Goal: Task Accomplishment & Management: Use online tool/utility

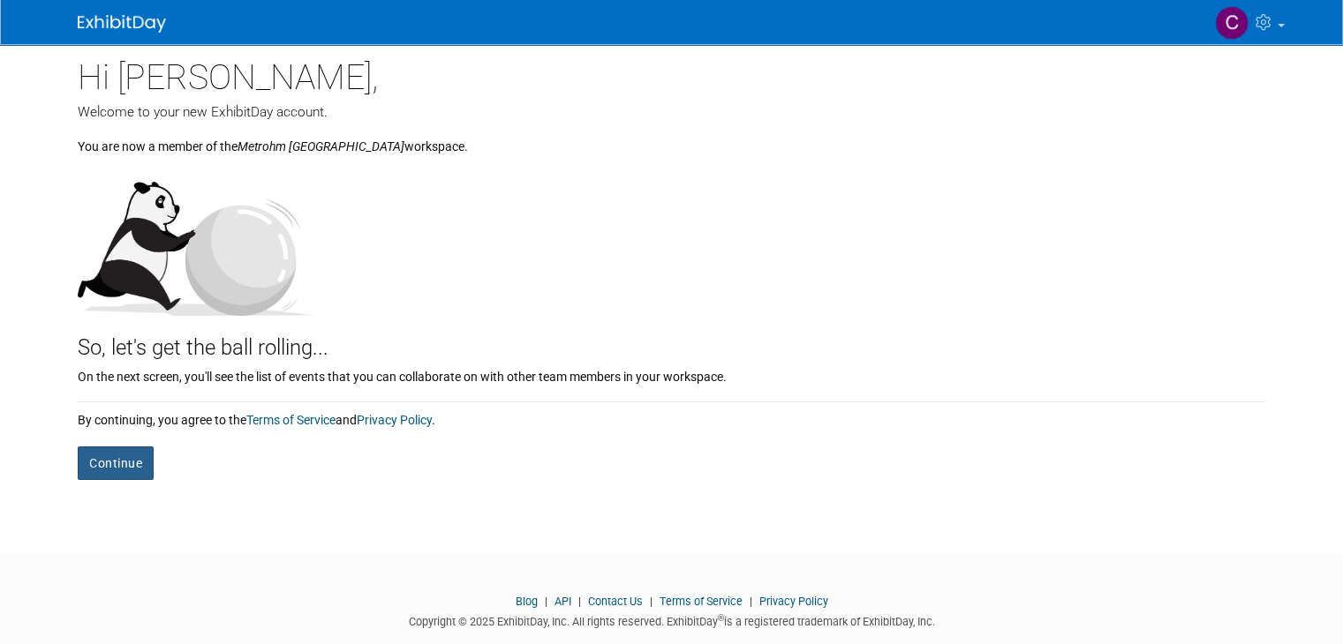
click at [121, 470] on button "Continue" at bounding box center [116, 464] width 76 height 34
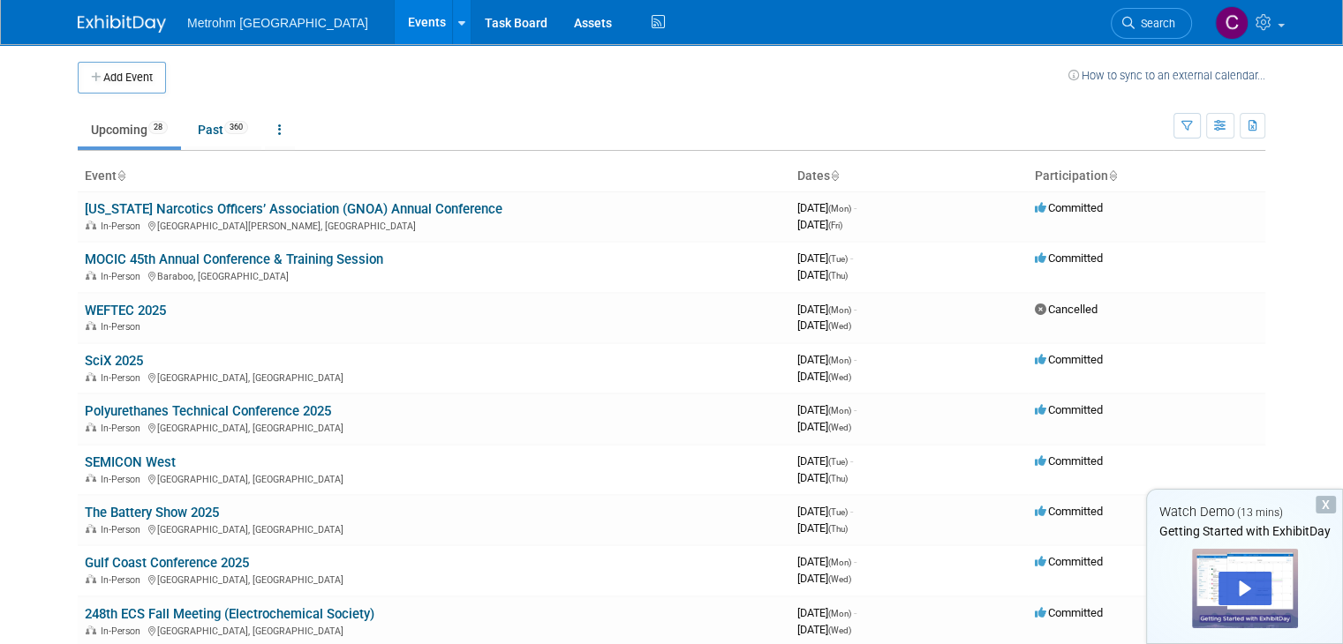
click at [1337, 237] on body "Metrohm [GEOGRAPHIC_DATA] Events Add Event Bulk Upload Events Shareable Event B…" at bounding box center [671, 322] width 1343 height 644
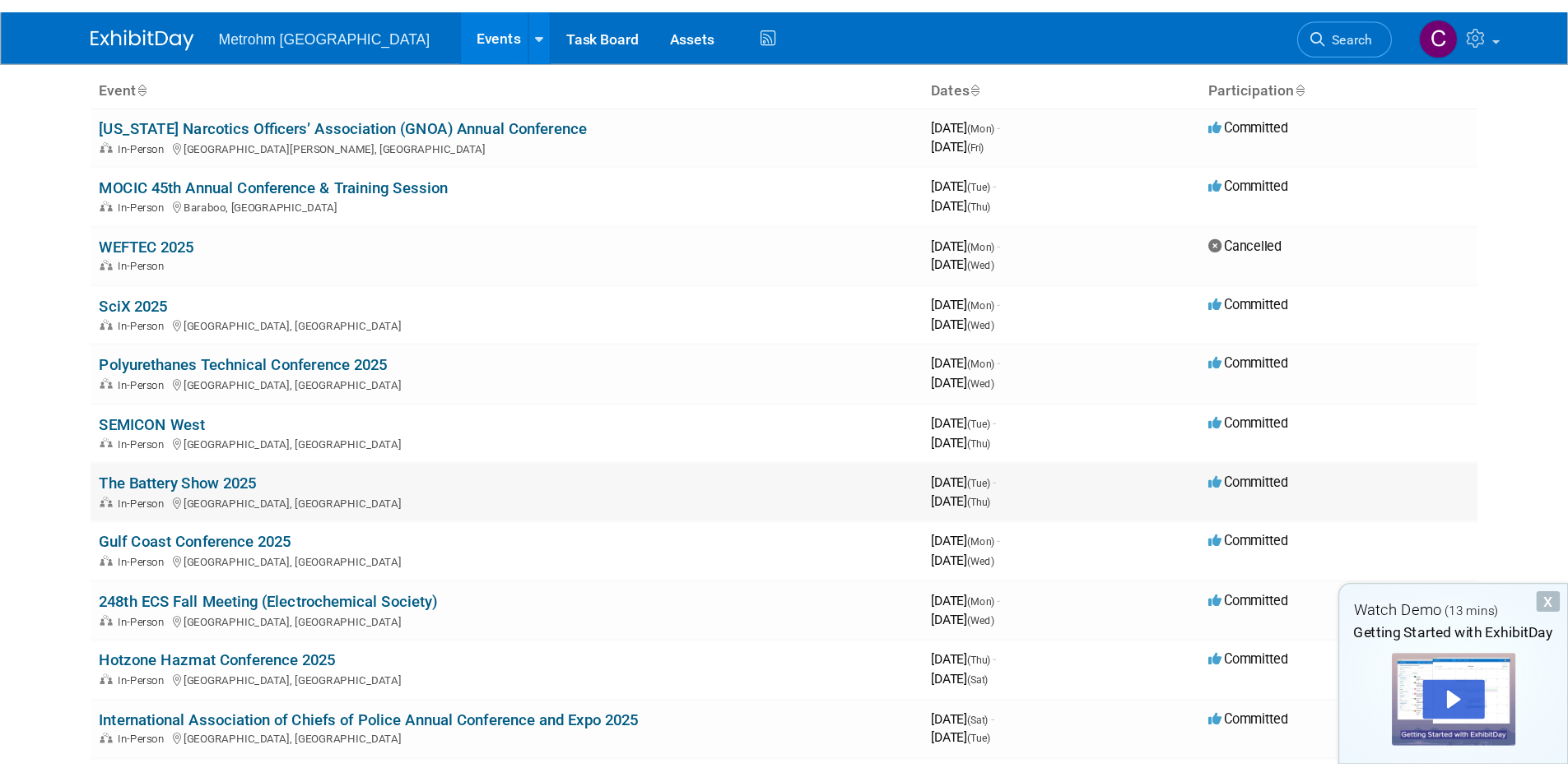
scroll to position [23, 0]
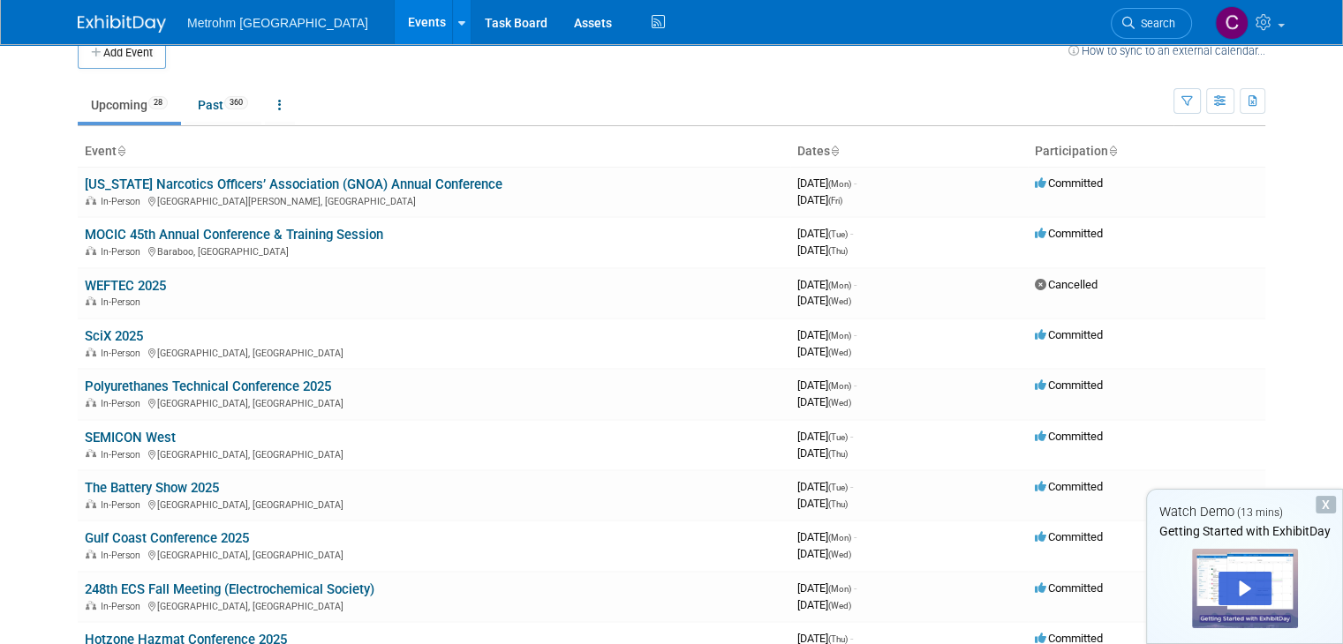
click at [18, 79] on body "Metrohm [GEOGRAPHIC_DATA] Events Add Event Bulk Upload Events Shareable Event B…" at bounding box center [671, 297] width 1343 height 644
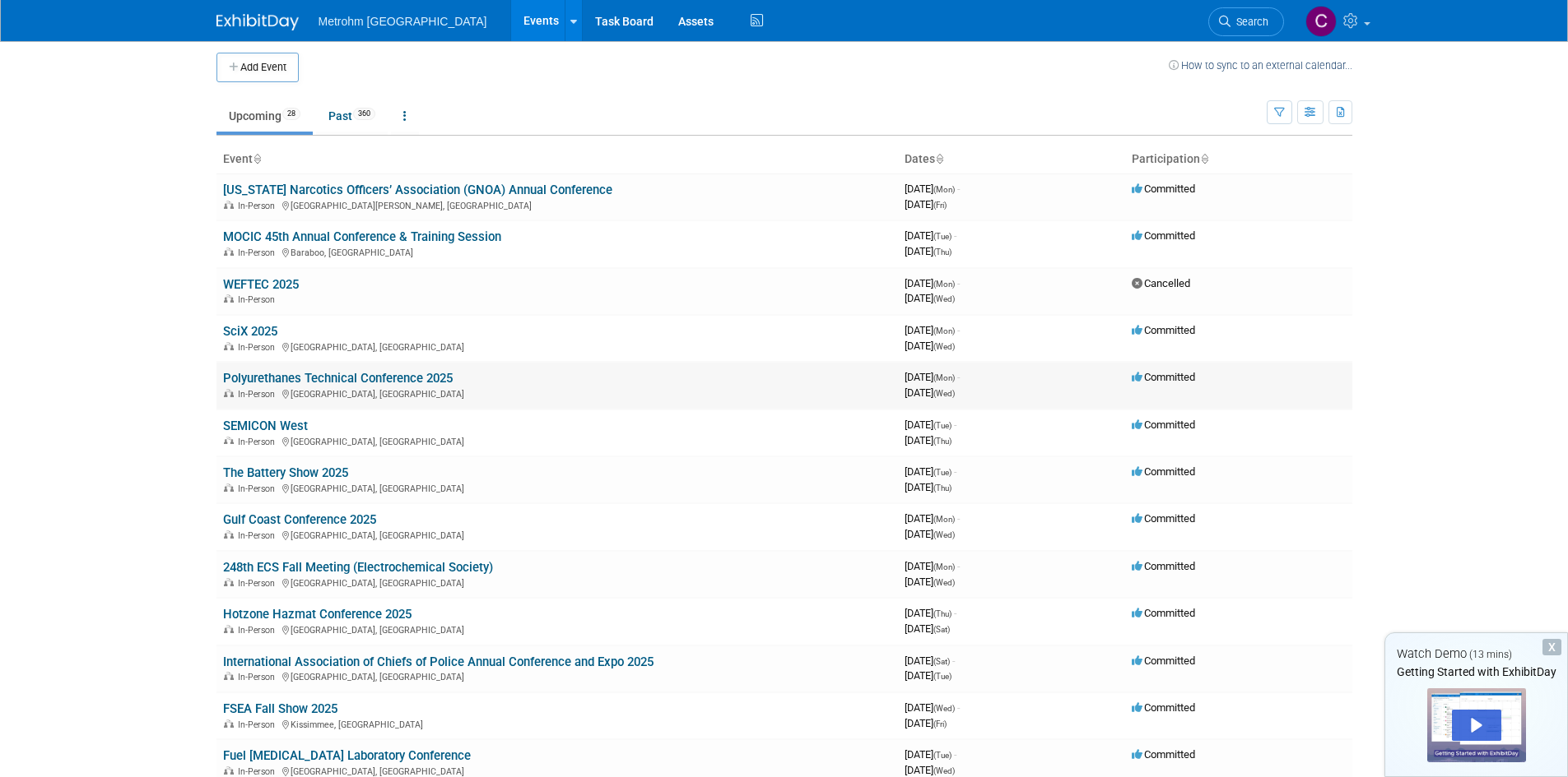
scroll to position [0, 0]
